Goal: Task Accomplishment & Management: Manage account settings

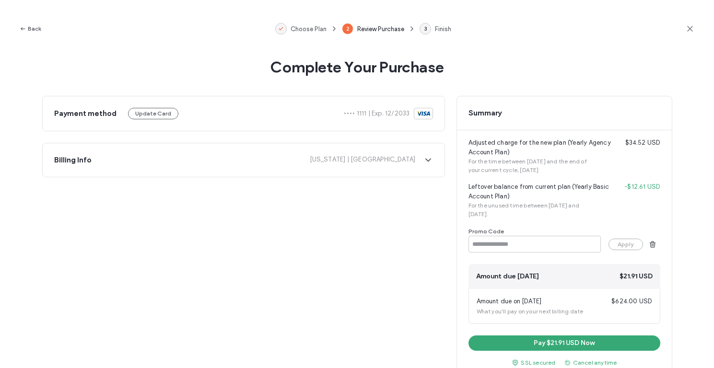
click at [685, 24] on icon at bounding box center [690, 29] width 10 height 10
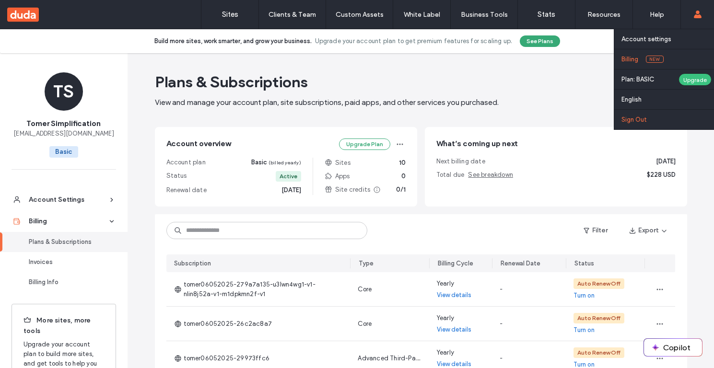
click at [624, 126] on link "Sign Out" at bounding box center [667, 120] width 92 height 20
click at [626, 121] on label "Sign Out" at bounding box center [633, 119] width 25 height 7
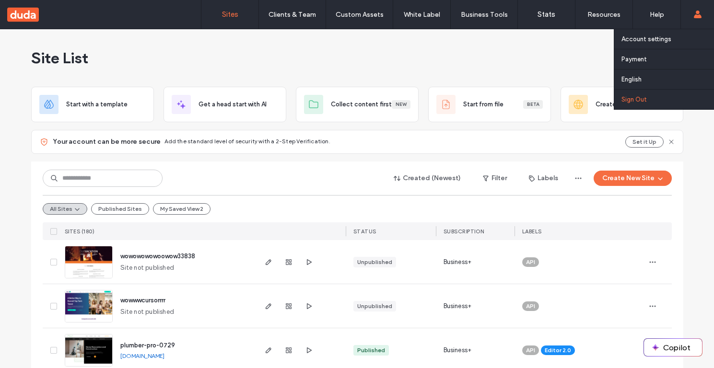
click at [647, 96] on link "Sign Out" at bounding box center [667, 100] width 92 height 20
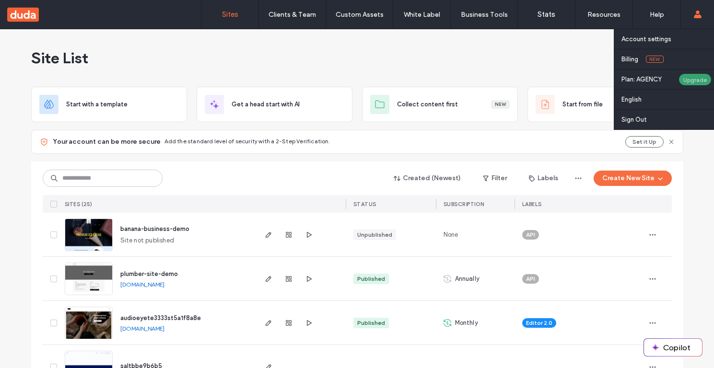
click at [692, 77] on div "Upgrade" at bounding box center [694, 79] width 33 height 12
click at [636, 64] on link "Billing New" at bounding box center [667, 59] width 92 height 20
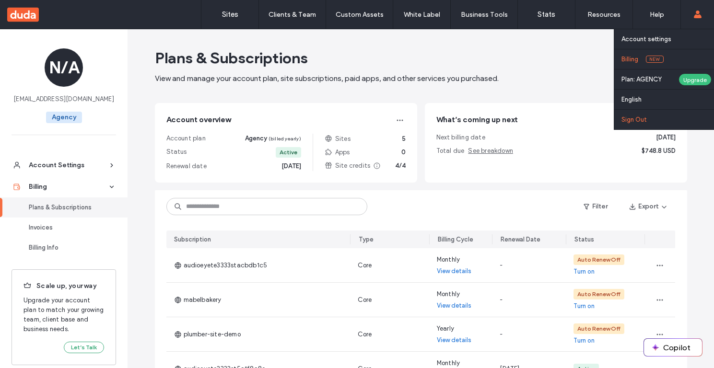
click at [640, 117] on label "Sign Out" at bounding box center [633, 119] width 25 height 7
